Goal: Transaction & Acquisition: Purchase product/service

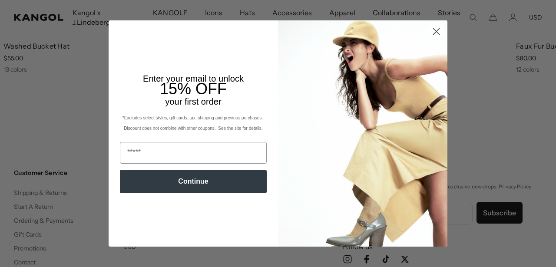
click at [434, 33] on icon "Close dialog" at bounding box center [437, 32] width 6 height 6
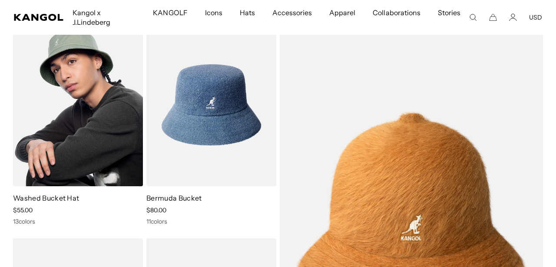
scroll to position [110, 0]
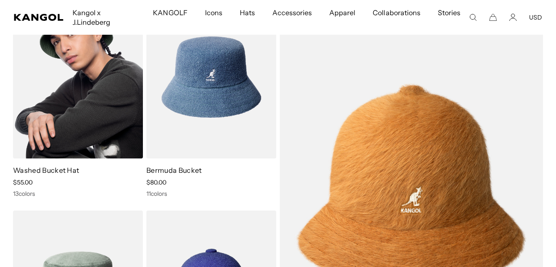
click at [91, 110] on img at bounding box center [78, 77] width 130 height 163
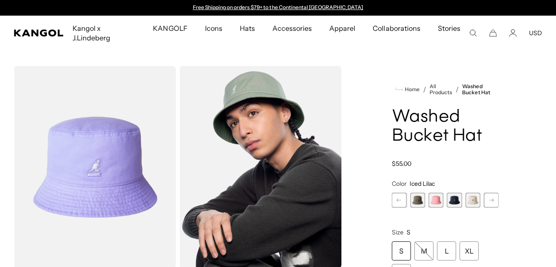
click at [471, 193] on span "6 of 13" at bounding box center [472, 200] width 15 height 15
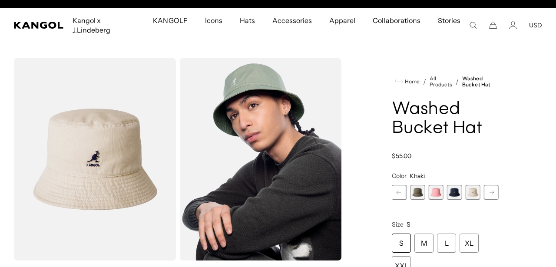
scroll to position [0, 179]
